Goal: Check status: Check status

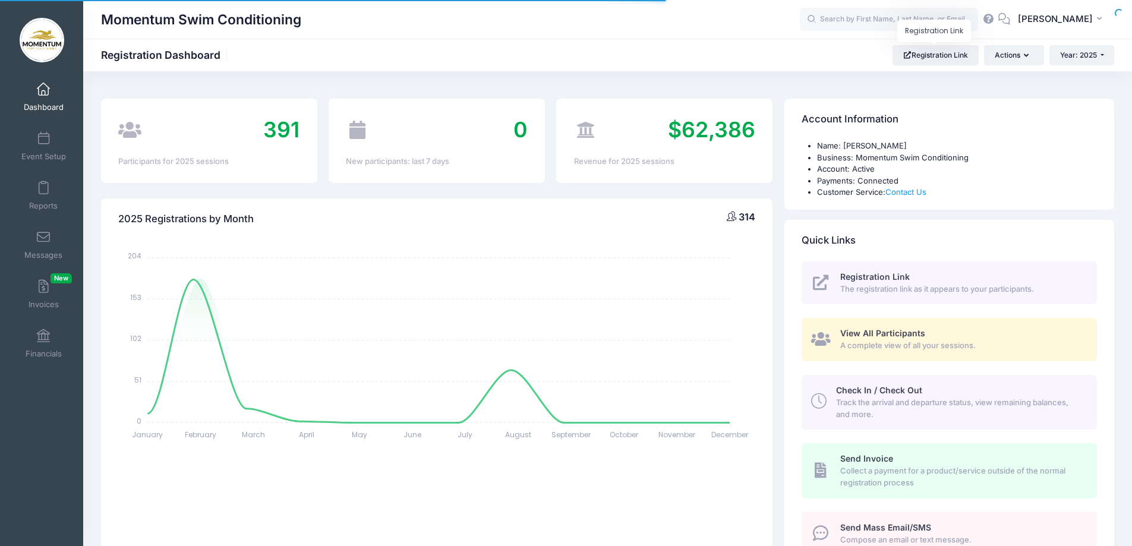
select select
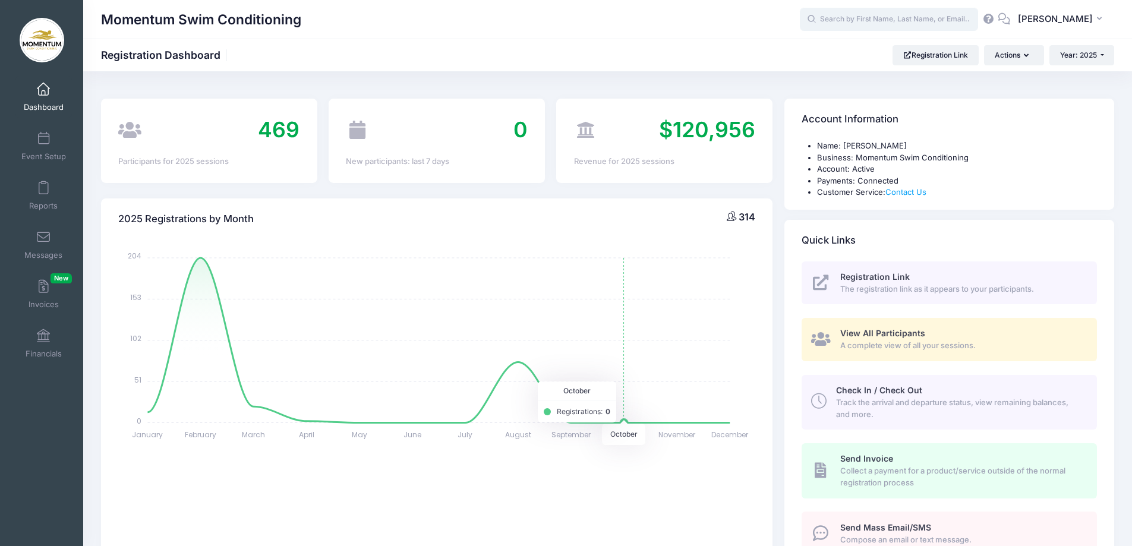
click at [848, 20] on input "text" at bounding box center [889, 20] width 178 height 24
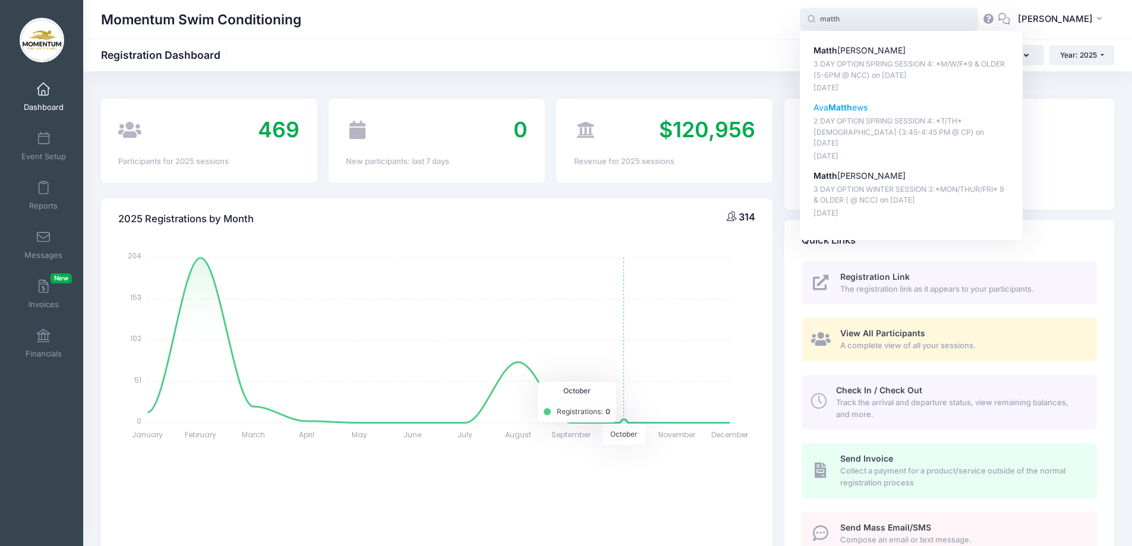
click at [865, 102] on p "Ava Matth ews" at bounding box center [911, 108] width 196 height 12
type input "Ava Matthews (2 DAY OPTION SPRING SESSION 4: *T/TH* 5-6 yr. old (3:45-4:45 PM @…"
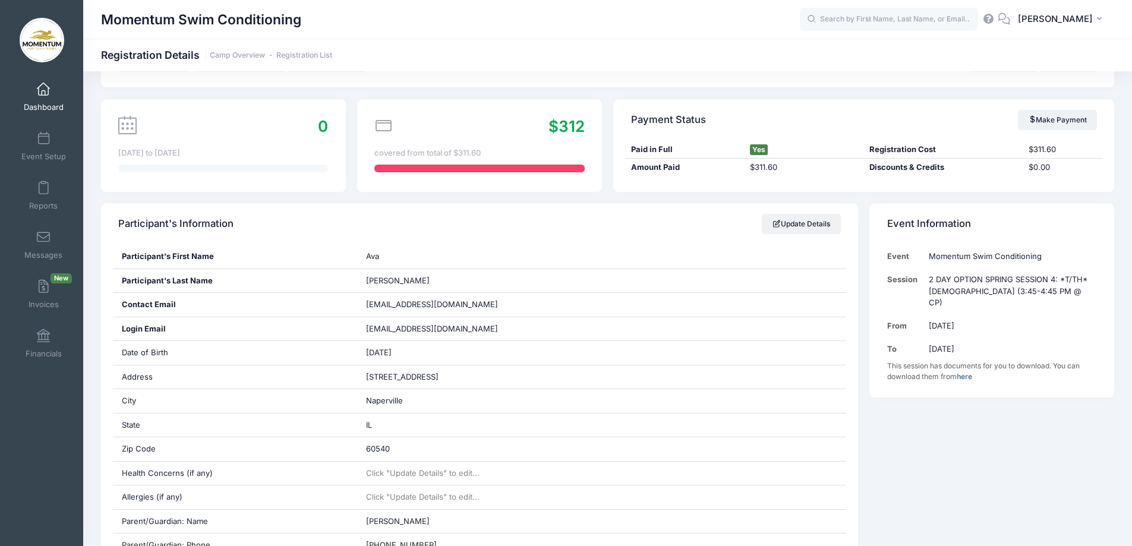
scroll to position [59, 0]
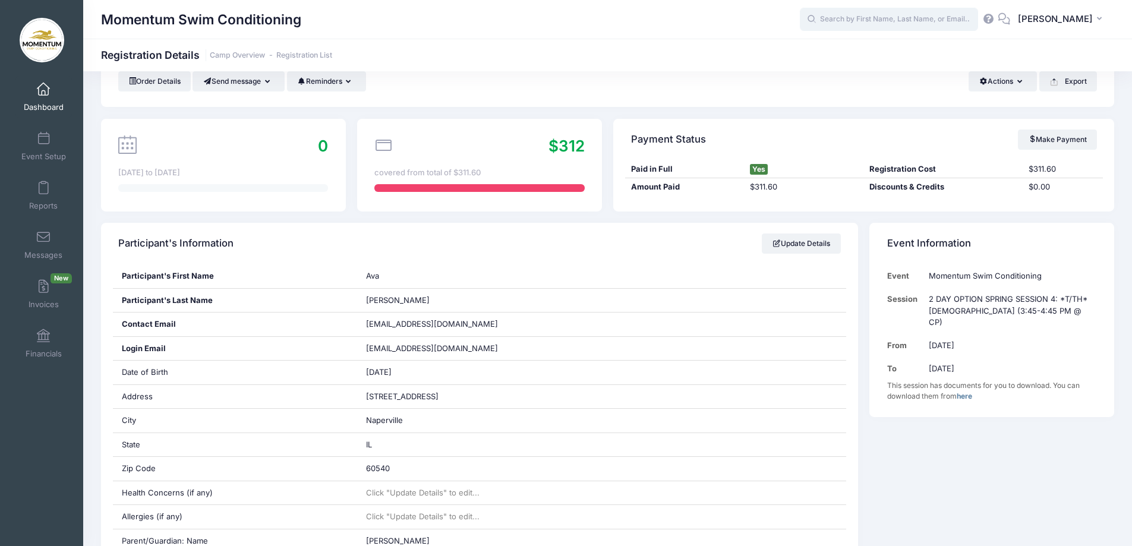
click at [842, 22] on input "text" at bounding box center [889, 20] width 178 height 24
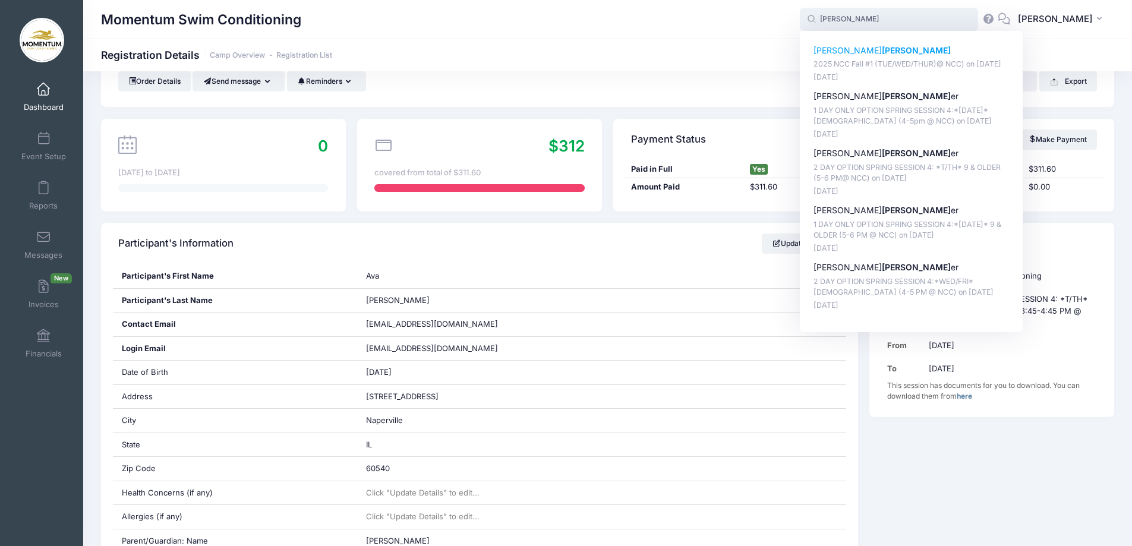
click at [882, 53] on strong "[PERSON_NAME]" at bounding box center [916, 50] width 69 height 10
type input "[PERSON_NAME] (2025 NCC Fall #1 (TUE/WED/THUR)@ NCC), [DATE])"
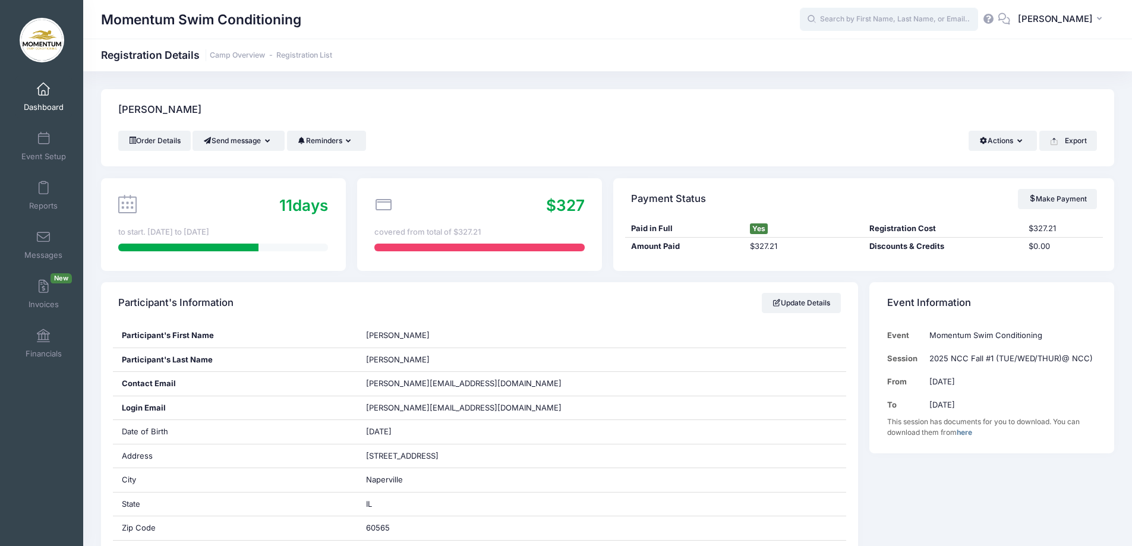
click at [840, 15] on input "text" at bounding box center [889, 20] width 178 height 24
click at [839, 49] on p "julia suba" at bounding box center [911, 51] width 196 height 12
type input "julia suba (2025 NCC Fall #1 (TUE/WED/THUR)@ NCC), Sep-16, 2025)"
